Goal: Transaction & Acquisition: Purchase product/service

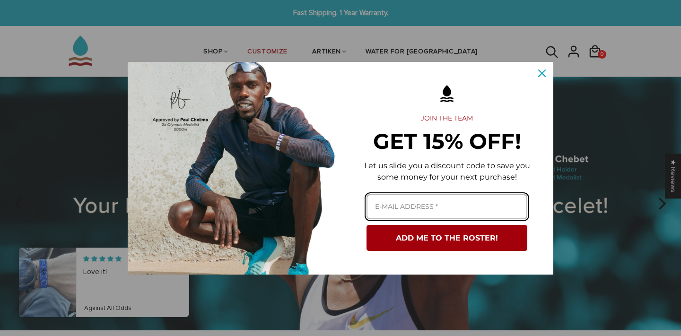
click at [422, 212] on input "Email field" at bounding box center [447, 206] width 161 height 25
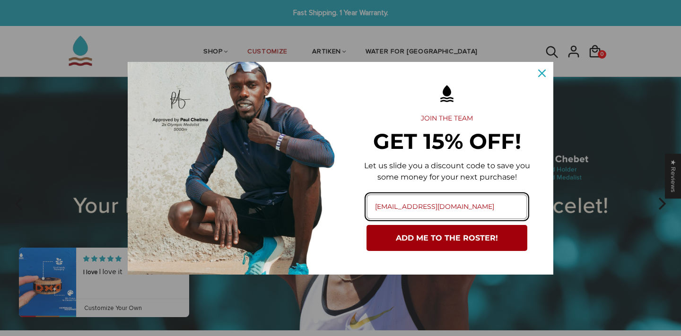
type input "soccerislife4real@icloud.com"
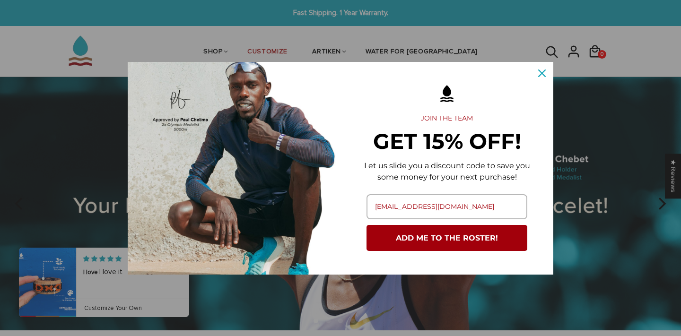
click at [454, 238] on button "ADD ME TO THE ROSTER!" at bounding box center [447, 238] width 161 height 26
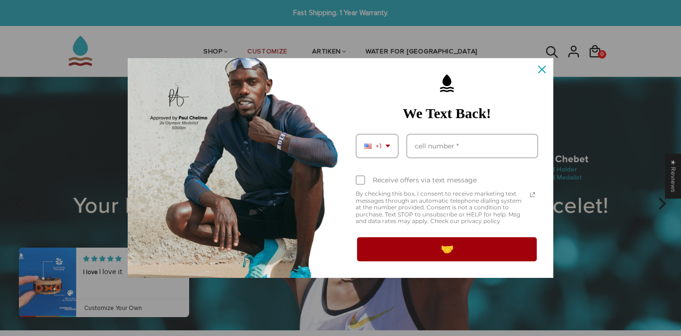
click at [542, 75] on div "Close" at bounding box center [541, 69] width 15 height 15
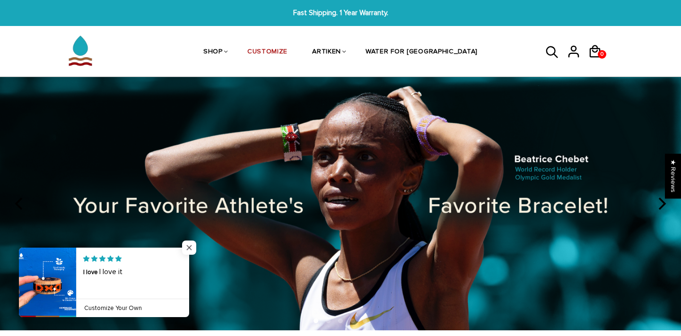
click at [190, 247] on span "Close popup widget" at bounding box center [189, 248] width 14 height 14
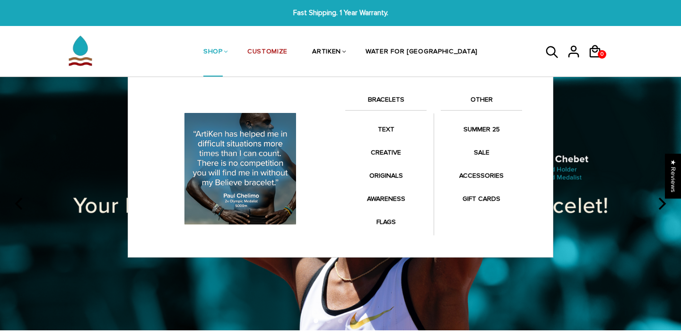
click at [386, 96] on link "BRACELETS" at bounding box center [385, 102] width 81 height 16
click at [388, 97] on link "BRACELETS" at bounding box center [385, 102] width 81 height 16
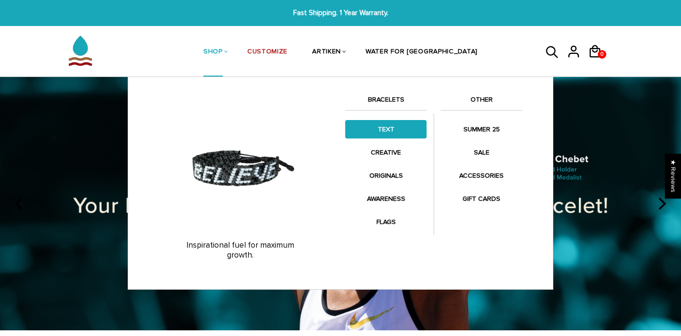
click at [387, 131] on link "TEXT" at bounding box center [385, 129] width 81 height 18
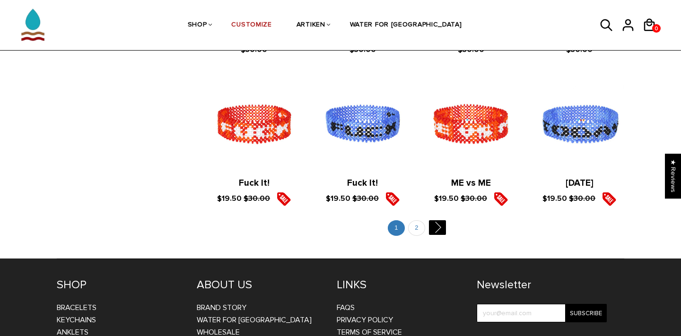
scroll to position [1074, 0]
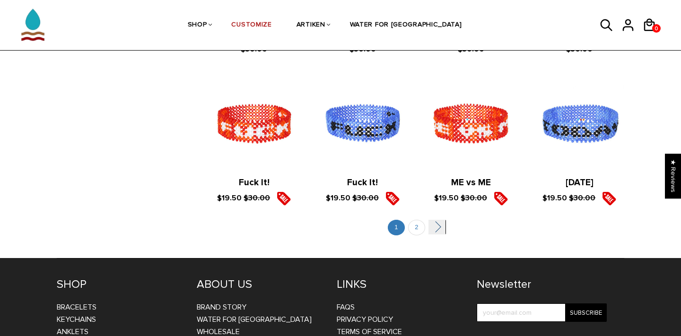
click at [438, 221] on link "" at bounding box center [436, 227] width 17 height 15
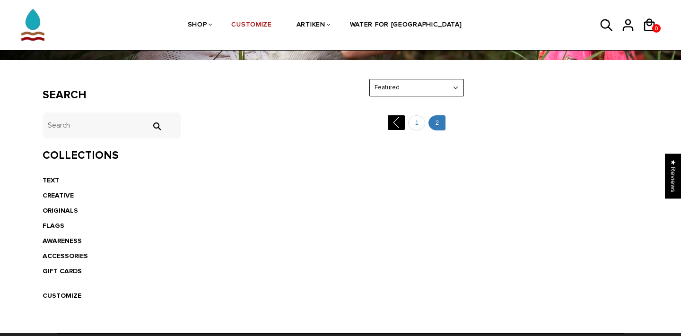
scroll to position [137, 0]
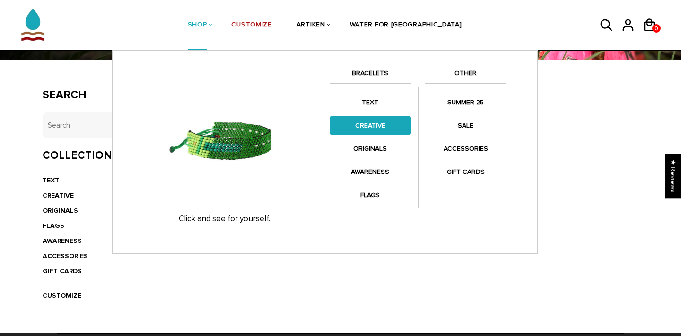
click at [387, 122] on link "CREATIVE" at bounding box center [370, 125] width 81 height 18
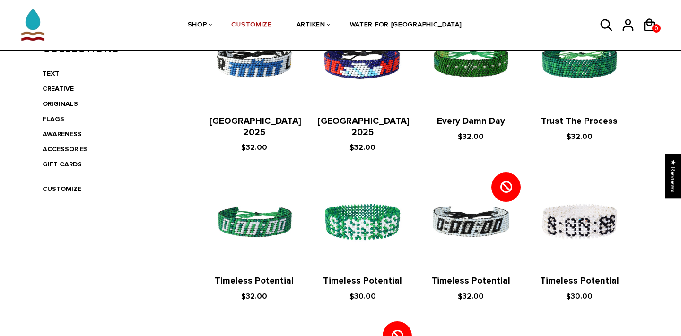
scroll to position [195, 0]
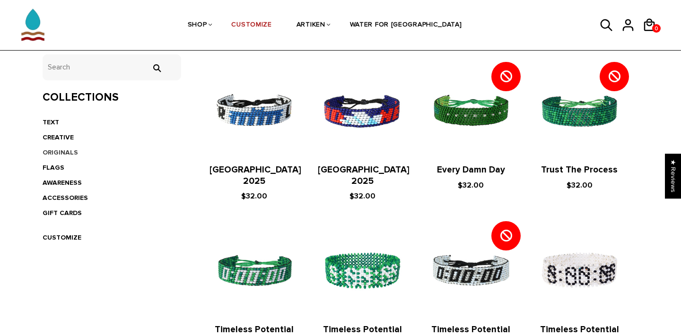
click at [52, 150] on link "ORIGINALS" at bounding box center [60, 152] width 35 height 8
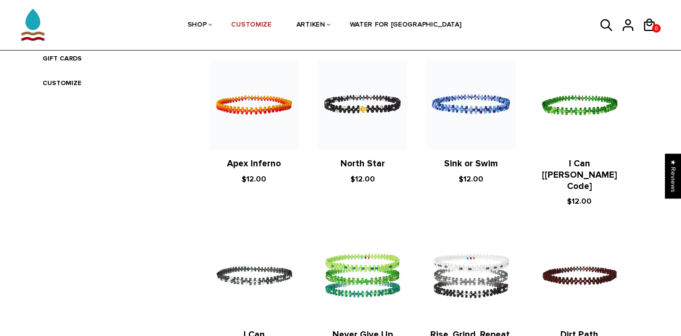
scroll to position [196, 0]
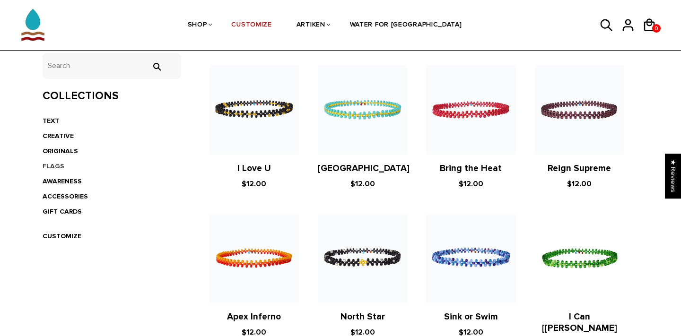
click at [53, 167] on link "FLAGS" at bounding box center [54, 166] width 22 height 8
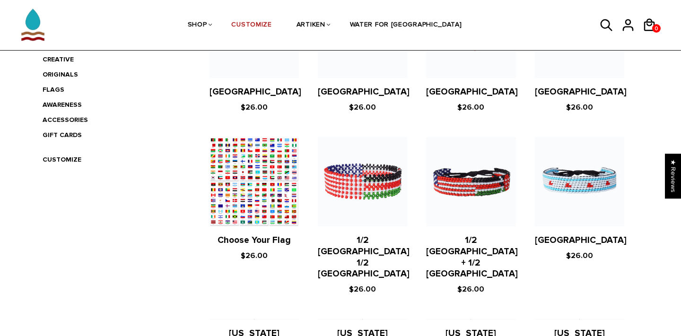
scroll to position [276, 0]
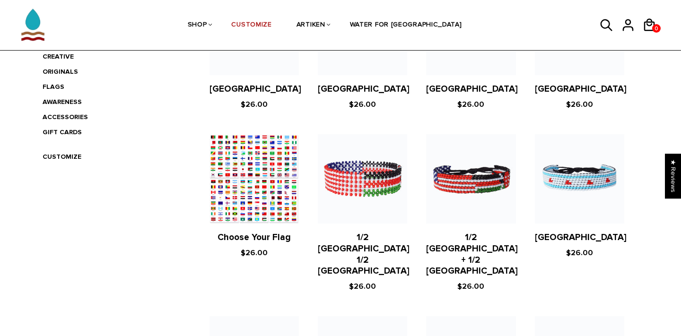
click at [269, 178] on figure at bounding box center [254, 178] width 89 height 89
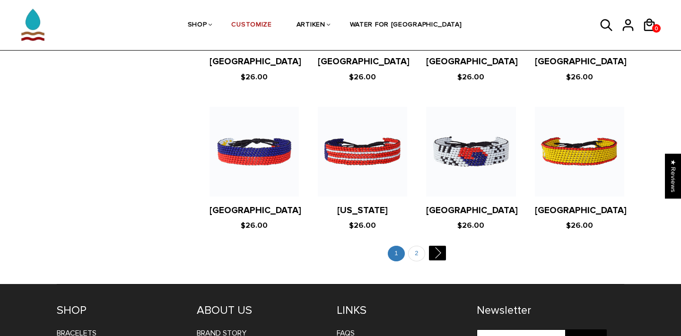
scroll to position [1842, 0]
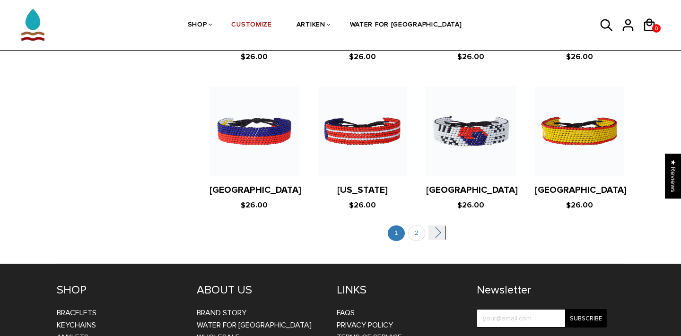
click at [437, 226] on link "" at bounding box center [436, 233] width 17 height 15
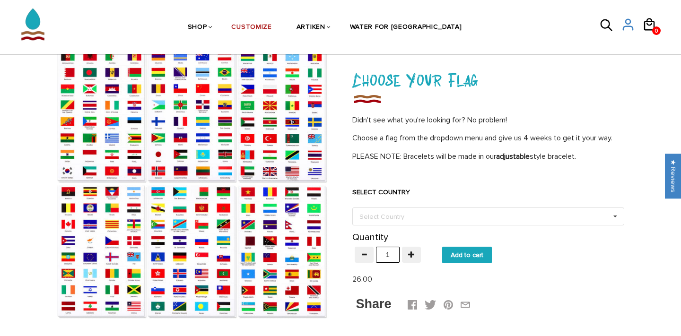
scroll to position [51, 0]
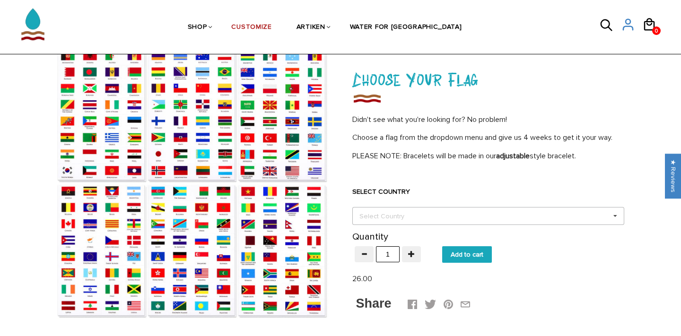
click at [375, 218] on div "Select Country" at bounding box center [387, 216] width 61 height 11
type input "[GEOGRAPHIC_DATA]"
drag, startPoint x: 393, startPoint y: 224, endPoint x: 392, endPoint y: 233, distance: 9.5
click at [392, 233] on div "[GEOGRAPHIC_DATA]" at bounding box center [488, 233] width 271 height 17
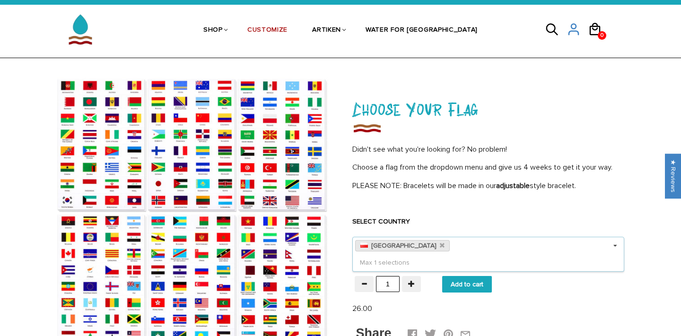
scroll to position [22, 0]
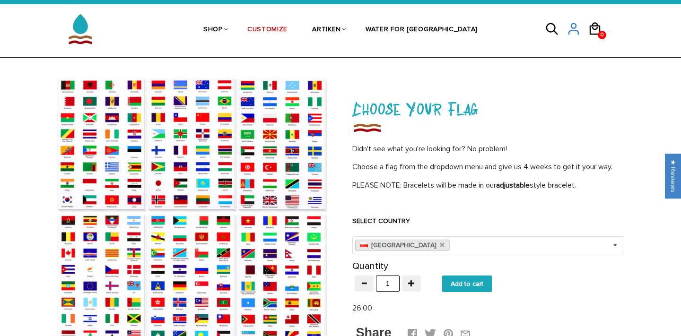
click at [93, 151] on img at bounding box center [193, 213] width 272 height 272
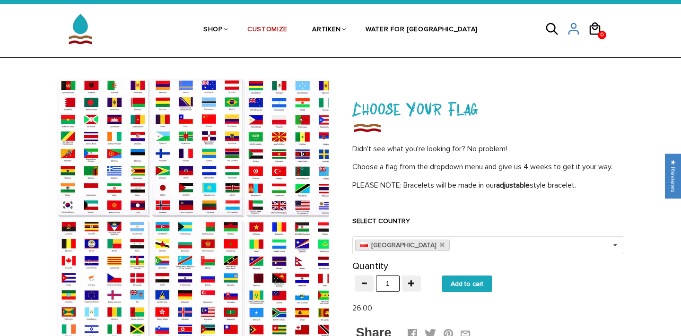
click at [135, 188] on div at bounding box center [193, 213] width 272 height 272
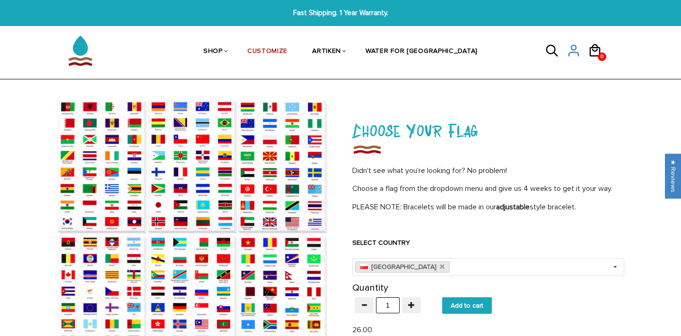
scroll to position [0, 0]
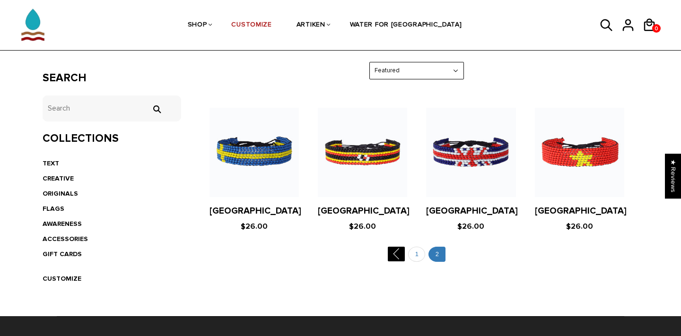
scroll to position [155, 0]
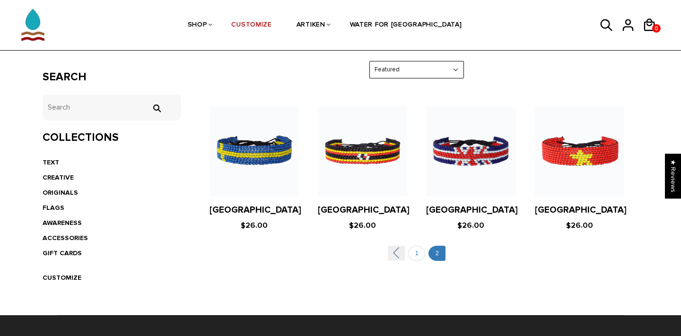
click at [393, 252] on link "" at bounding box center [396, 253] width 17 height 15
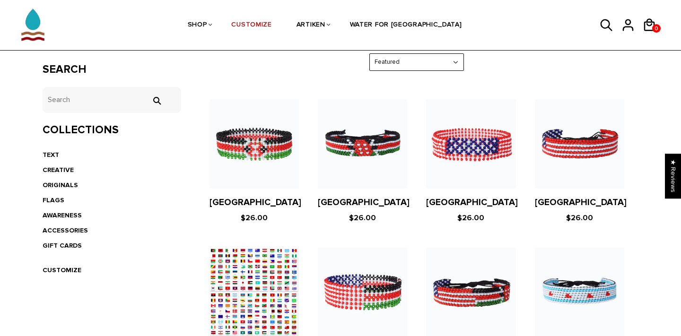
scroll to position [190, 0]
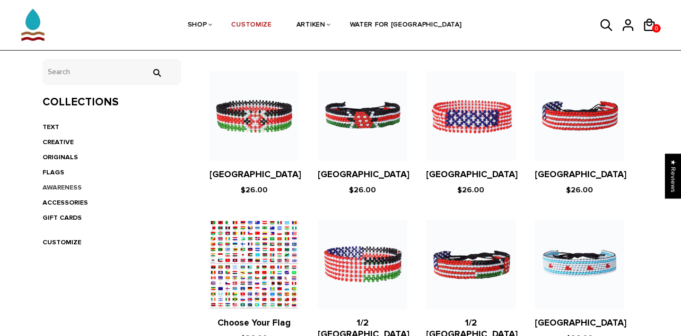
click at [52, 185] on link "AWARENESS" at bounding box center [62, 187] width 39 height 8
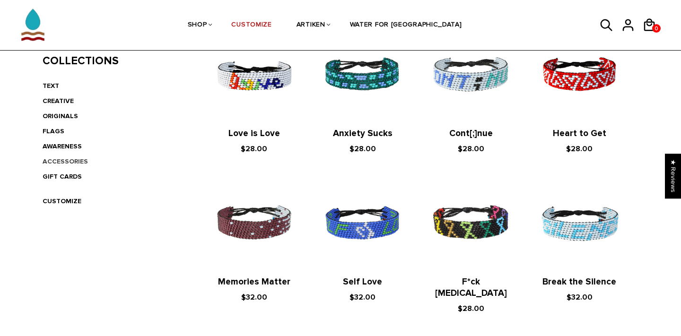
scroll to position [231, 0]
click at [66, 159] on link "ACCESSORIES" at bounding box center [65, 161] width 45 height 8
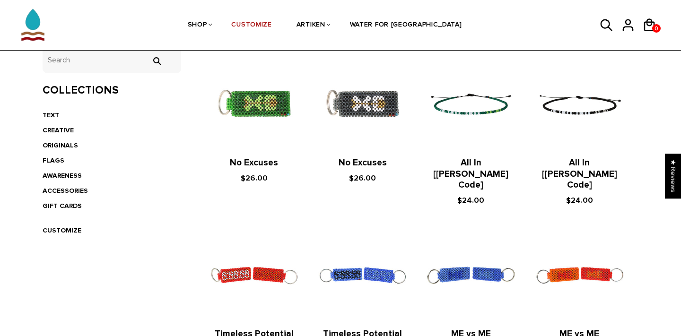
scroll to position [192, 0]
